Goal: Task Accomplishment & Management: Complete application form

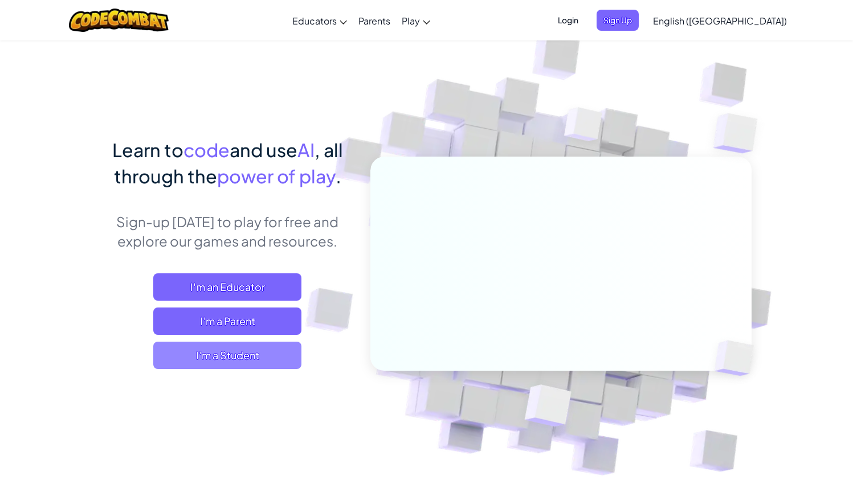
click at [236, 358] on span "I'm a Student" at bounding box center [227, 355] width 148 height 27
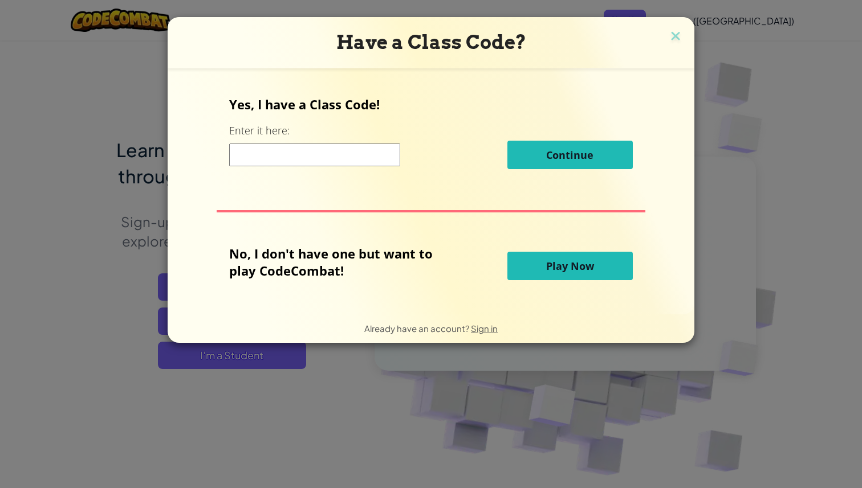
click at [318, 163] on input at bounding box center [314, 155] width 171 height 23
type input "[PERSON_NAME]"
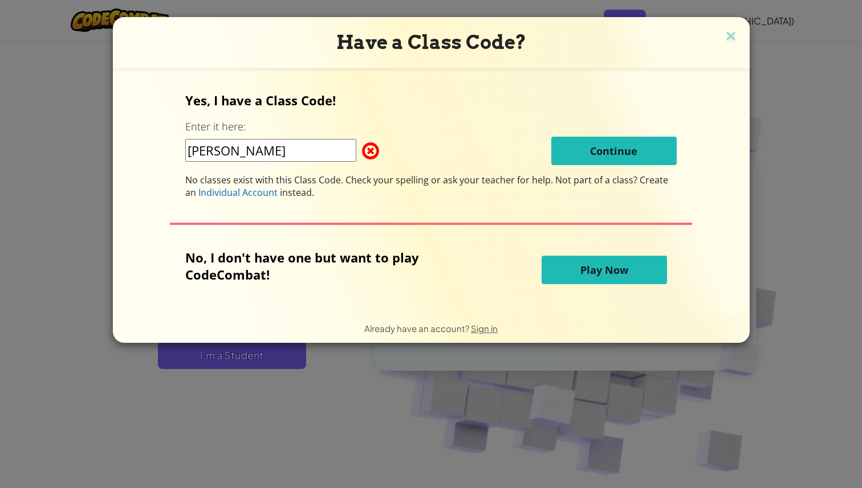
click at [733, 35] on h3 "Have a Class Code?" at bounding box center [430, 42] width 619 height 23
click at [731, 35] on img at bounding box center [730, 36] width 15 height 17
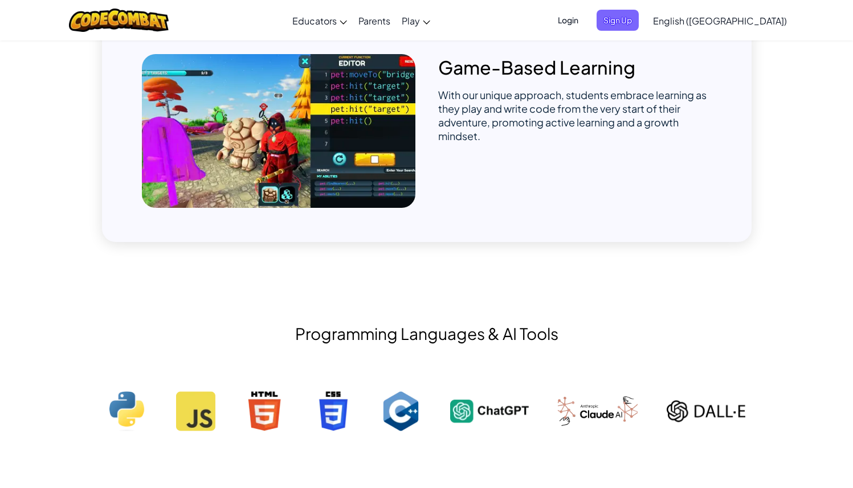
scroll to position [327, 0]
